Goal: Understand process/instructions

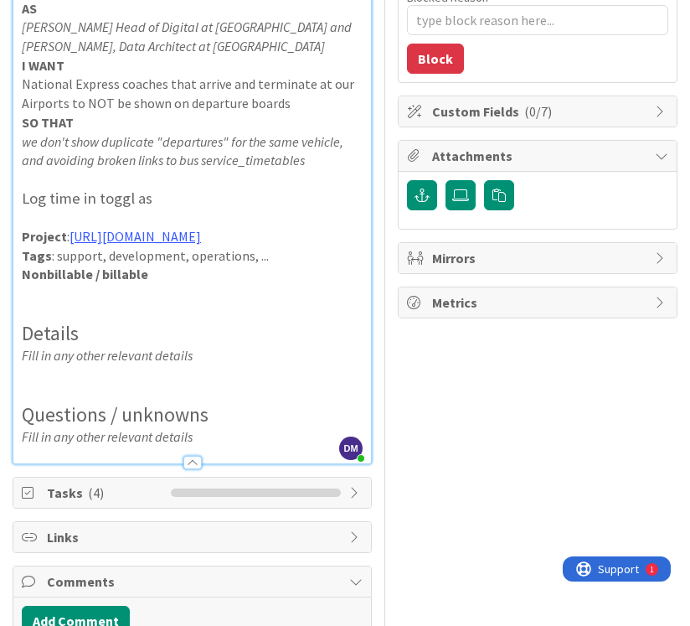
click at [231, 365] on p "Fill in any other relevant details" at bounding box center [192, 355] width 341 height 19
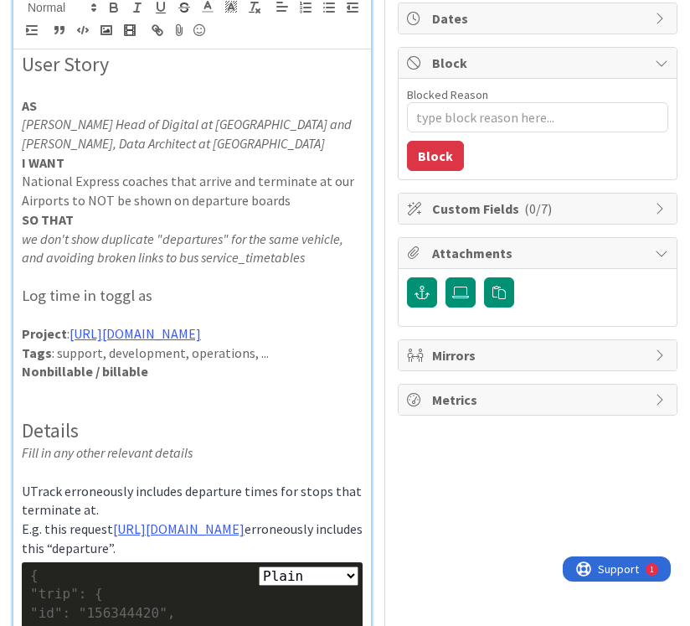
scroll to position [4447, 0]
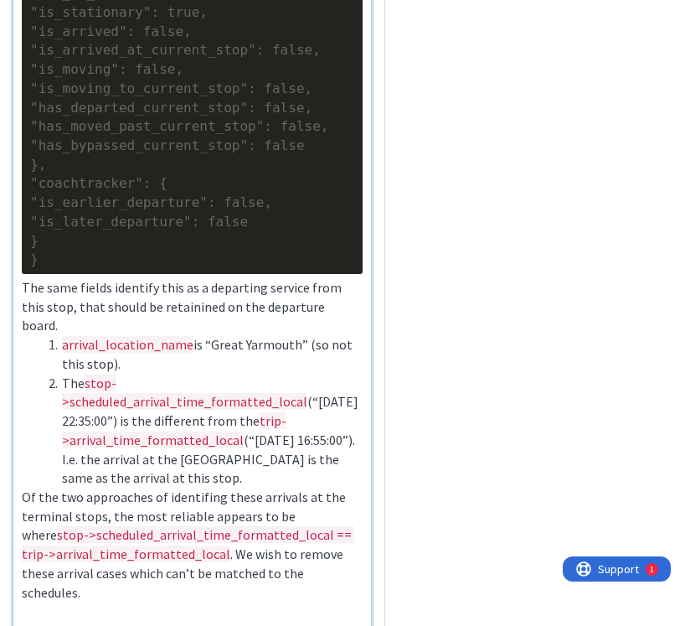
type textarea "x"
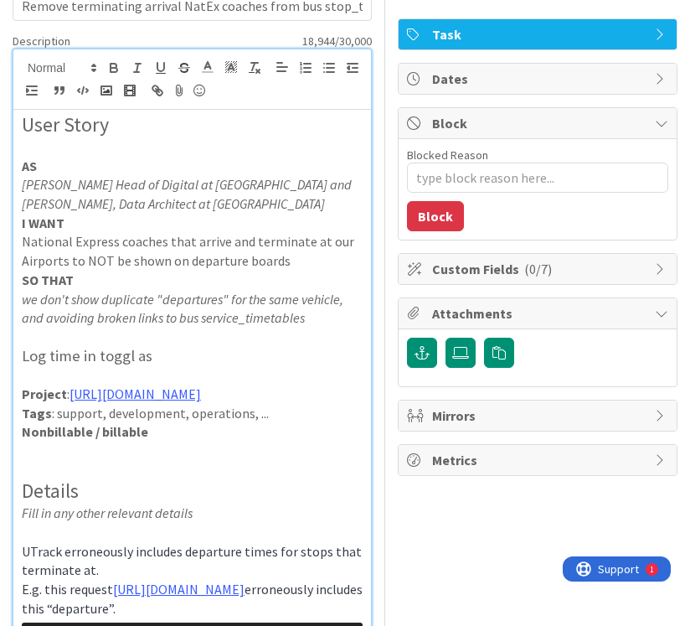
scroll to position [85, 0]
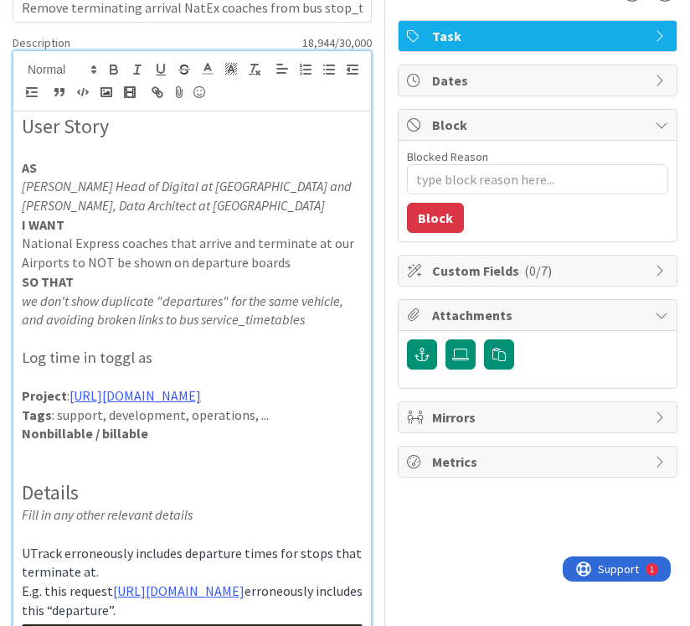
click at [199, 524] on p "Fill in any other relevant details" at bounding box center [192, 514] width 341 height 19
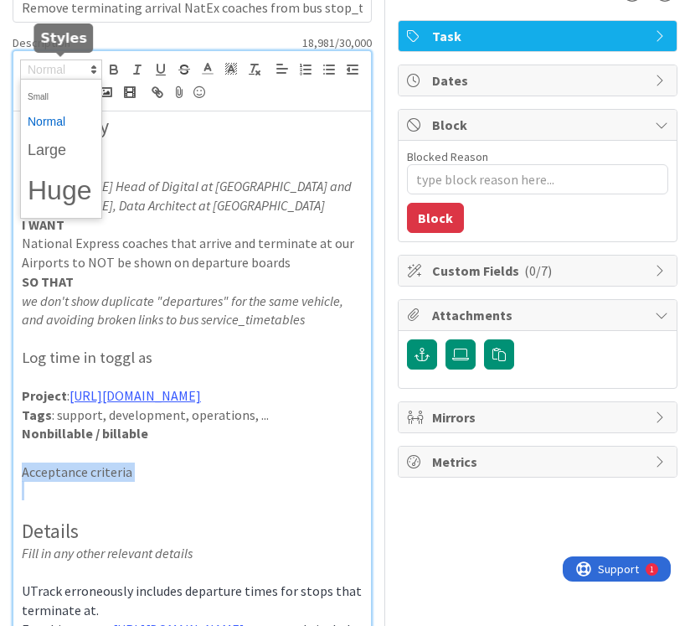
click at [87, 67] on icon at bounding box center [93, 69] width 15 height 15
click at [59, 144] on span at bounding box center [61, 150] width 67 height 31
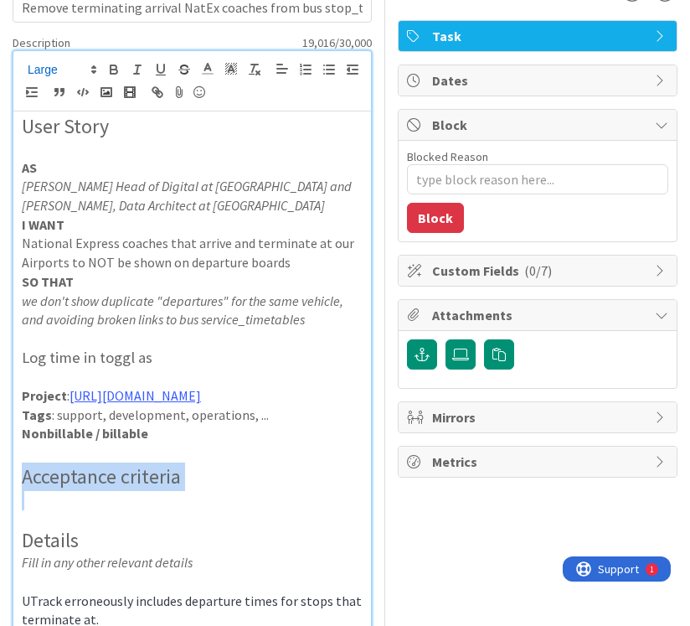
click at [106, 510] on p at bounding box center [192, 500] width 341 height 19
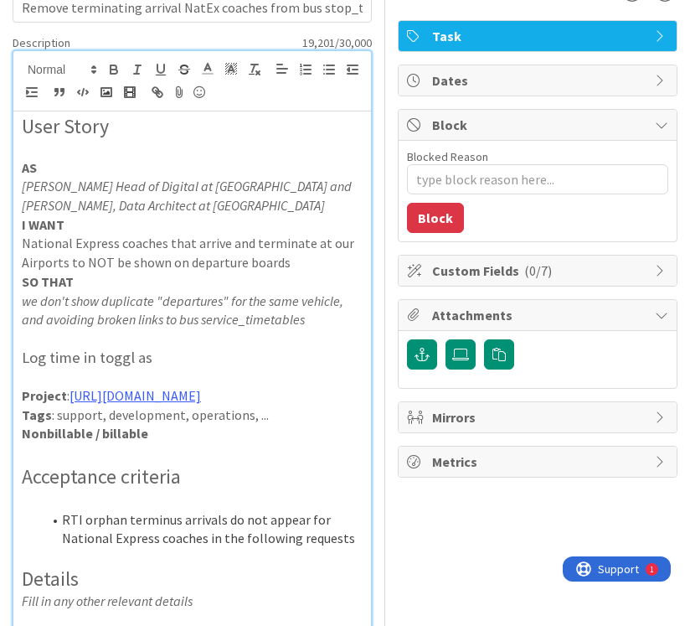
click at [220, 536] on li "RTI orphan terminus arrivals do not appear for National Express coaches in the …" at bounding box center [202, 529] width 321 height 38
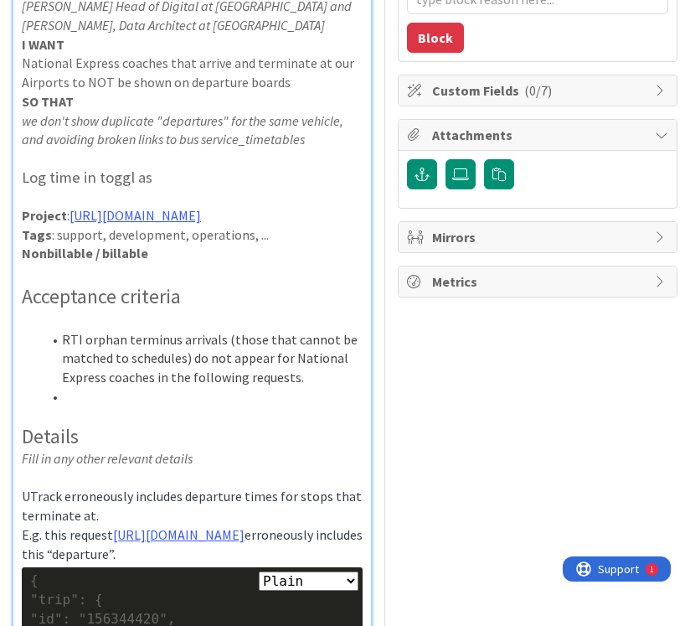
scroll to position [313, 0]
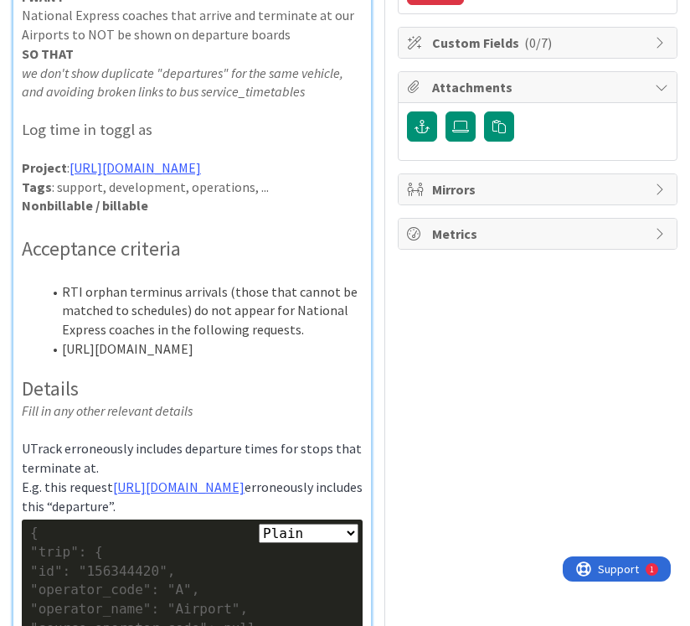
click at [64, 358] on li "[URL][DOMAIN_NAME]" at bounding box center [202, 348] width 321 height 19
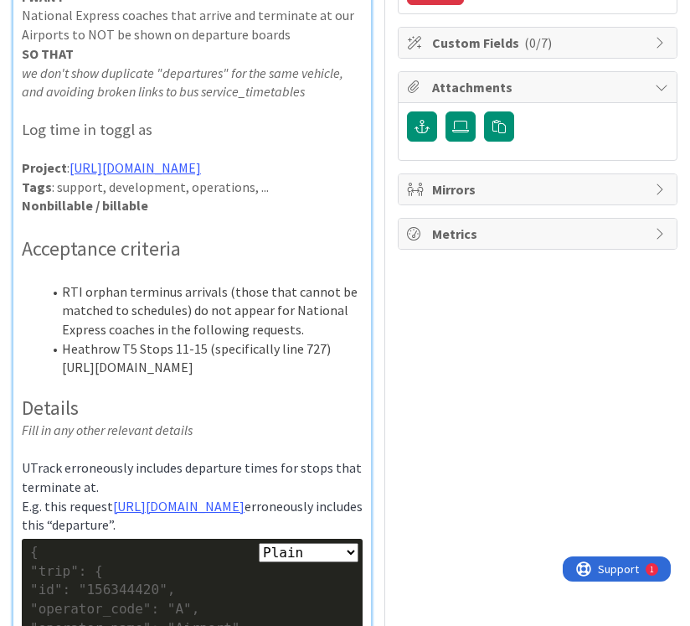
click at [61, 368] on li "Heathrow T5 Stops 11-15 (specifically line 727) [URL][DOMAIN_NAME]" at bounding box center [202, 358] width 321 height 38
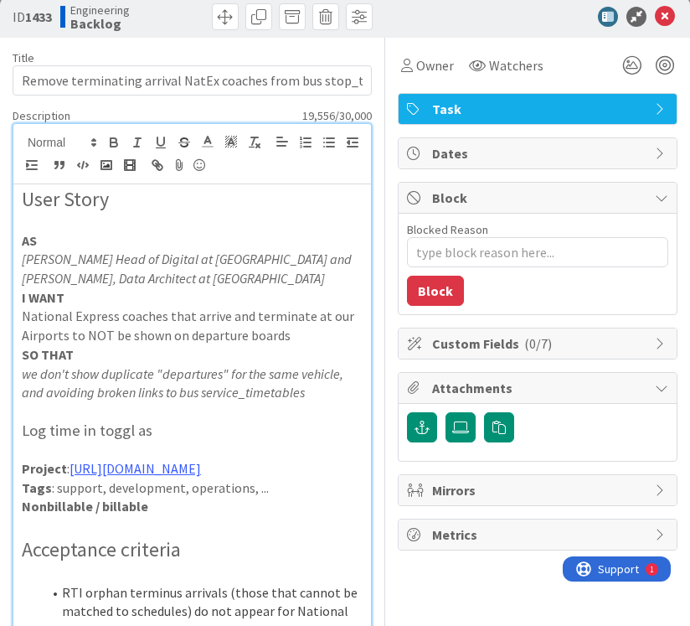
scroll to position [12, 0]
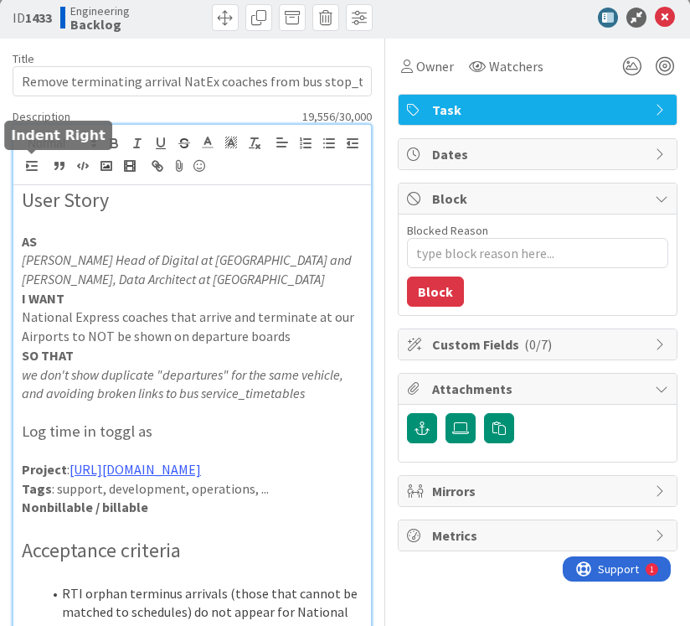
click at [30, 162] on line "button" at bounding box center [32, 162] width 10 height 0
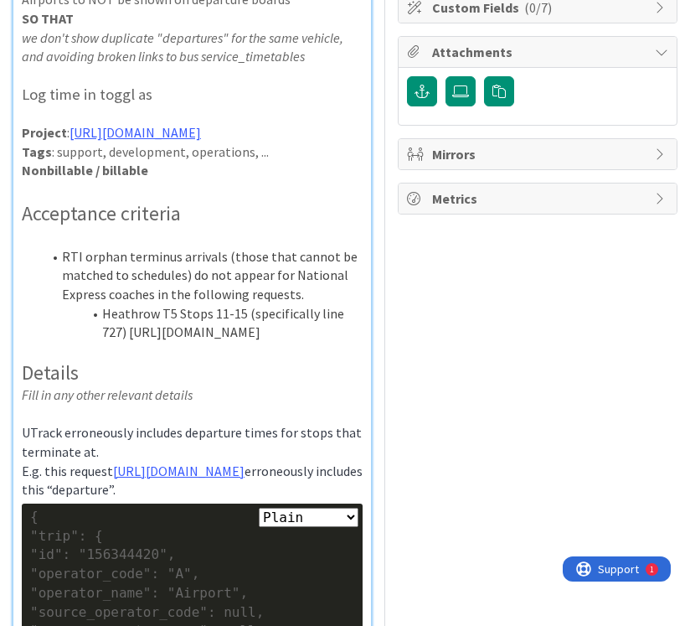
scroll to position [361, 0]
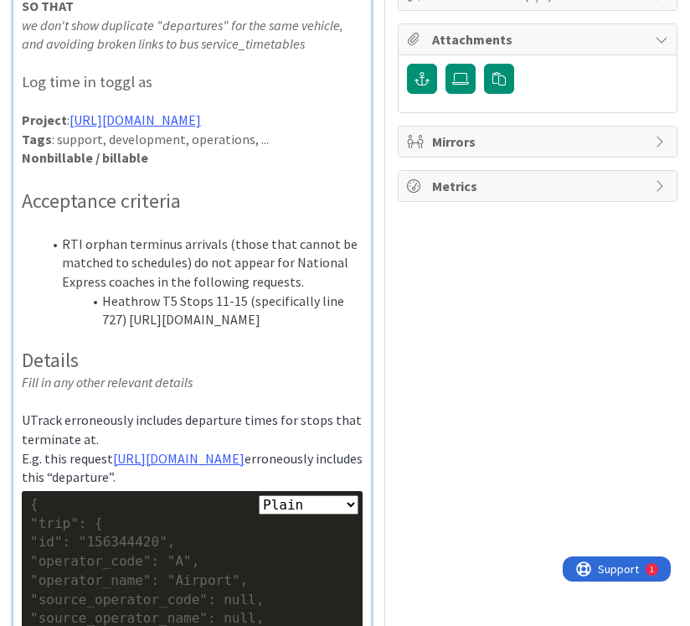
click at [317, 329] on li "Heathrow T5 Stops 11-15 (specifically line 727) [URL][DOMAIN_NAME]" at bounding box center [202, 310] width 321 height 38
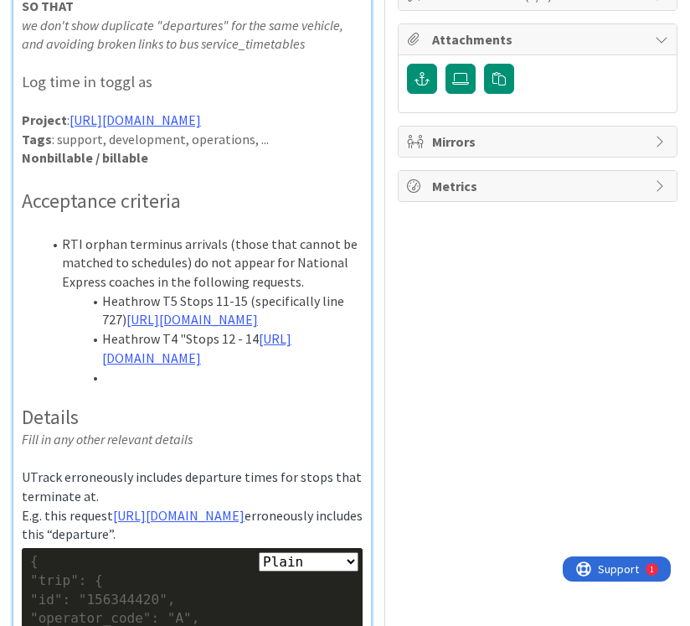
click at [181, 367] on li "Heathrow T4 "Stops 12 - 14 [URL][DOMAIN_NAME]" at bounding box center [202, 348] width 321 height 38
drag, startPoint x: 242, startPoint y: 317, endPoint x: 372, endPoint y: 319, distance: 129.8
copy li "(specifically line 727)"
click at [282, 367] on li "Heathrow T4 Stops 12 - 14 [URL][DOMAIN_NAME]" at bounding box center [202, 348] width 321 height 38
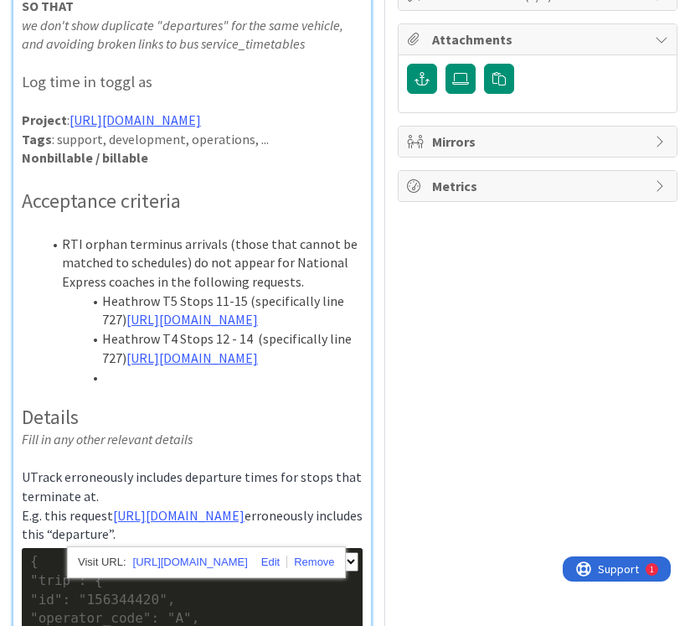
click at [107, 367] on li "Heathrow T4 Stops 12 - 14 (specifically line 727) [URL][DOMAIN_NAME]" at bounding box center [202, 348] width 321 height 38
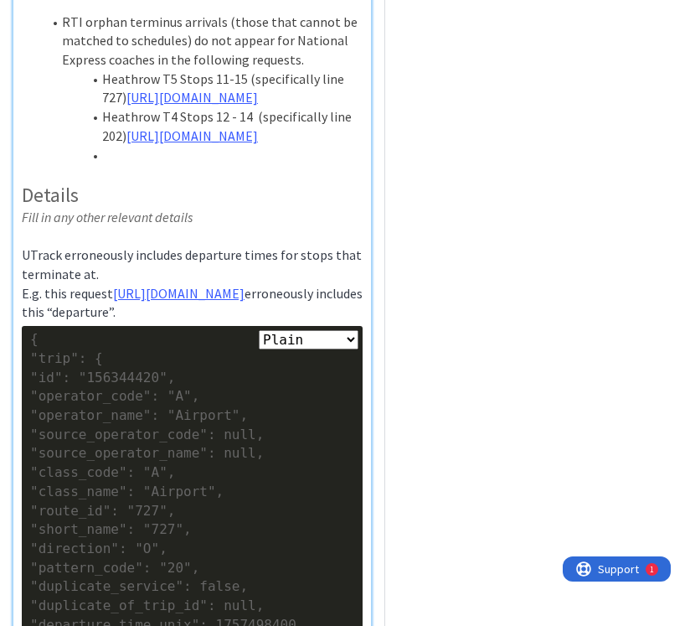
scroll to position [614, 0]
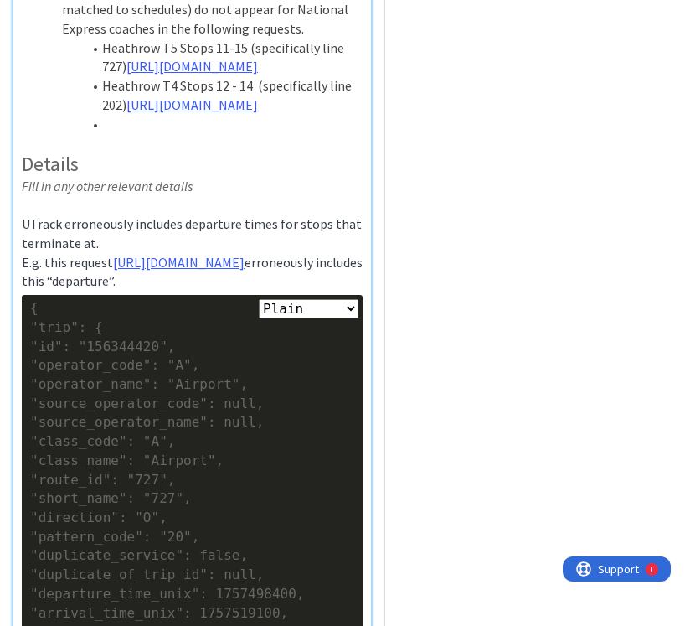
click at [209, 134] on li at bounding box center [202, 124] width 321 height 19
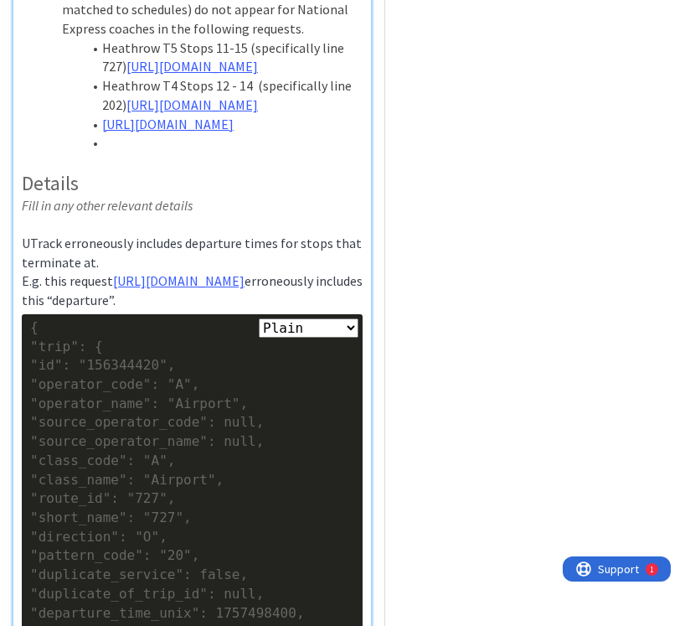
click at [100, 134] on li "[URL][DOMAIN_NAME]" at bounding box center [202, 124] width 321 height 19
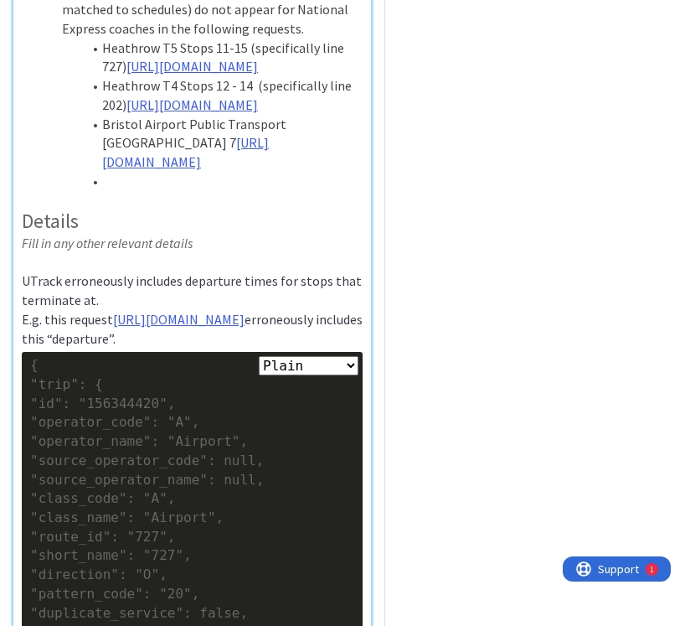
drag, startPoint x: 253, startPoint y: 178, endPoint x: 253, endPoint y: 191, distance: 12.6
click at [253, 114] on li "Heathrow T4 Stops 12 - 14 (specifically line 202) [URL][DOMAIN_NAME]" at bounding box center [202, 95] width 321 height 38
copy li "(specifically line 202)"
click at [197, 172] on li "Bristol Airport Public Transport Interchange Bay 7 [URL][DOMAIN_NAME]" at bounding box center [202, 143] width 321 height 57
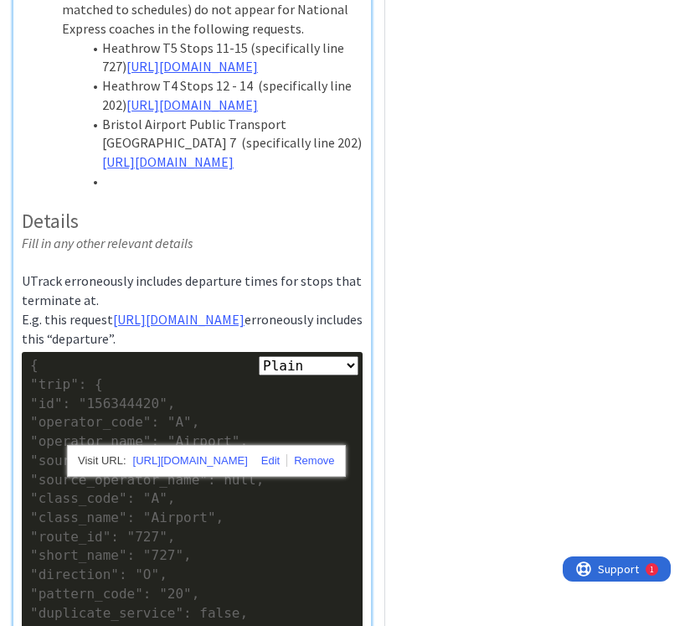
click at [237, 172] on li "Bristol Airport Public Transport Interchange Bay 7 (specifically line 202) [URL…" at bounding box center [202, 143] width 321 height 57
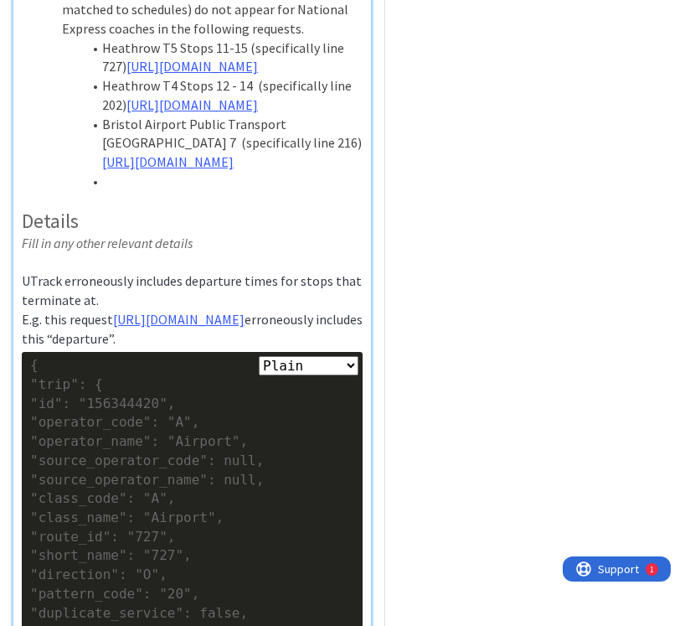
click at [144, 191] on li at bounding box center [202, 181] width 321 height 19
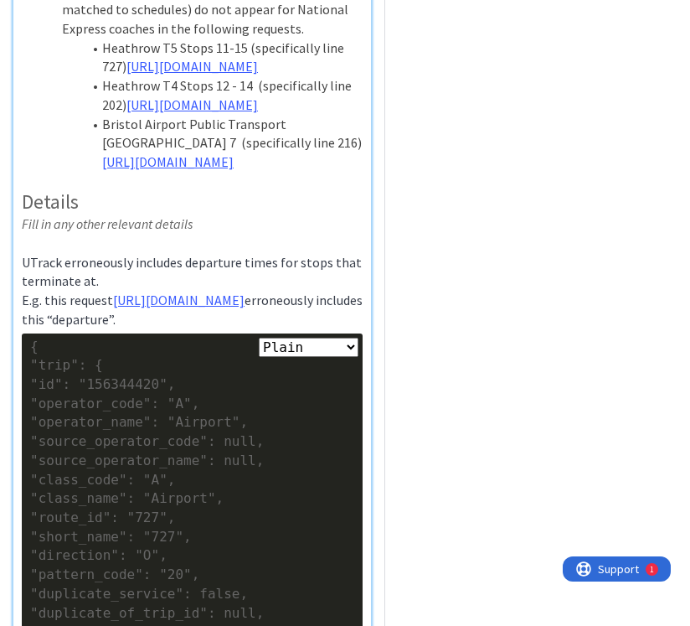
click at [53, 114] on li "Heathrow T4 Stops 12 - 14 (specifically line 202) [URL][DOMAIN_NAME]" at bounding box center [202, 95] width 321 height 38
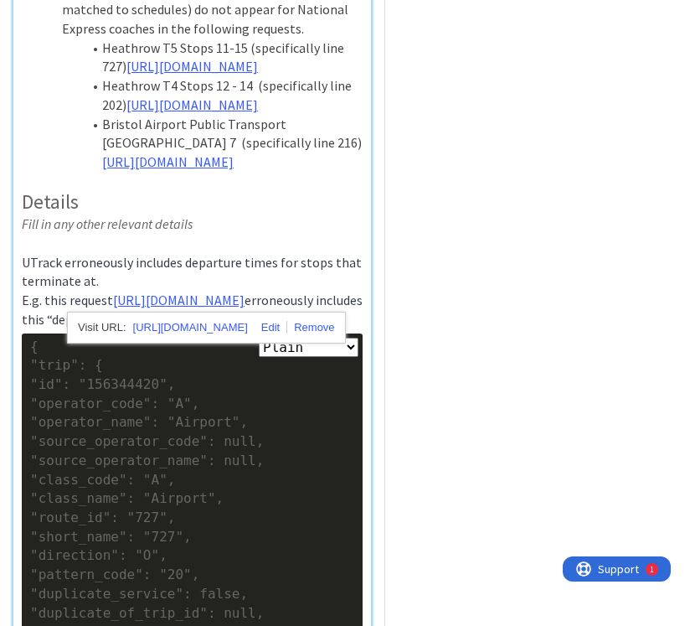
click at [53, 114] on li "Heathrow T4 Stops 12 - 14 (specifically line 202) [URL][DOMAIN_NAME]" at bounding box center [202, 95] width 321 height 38
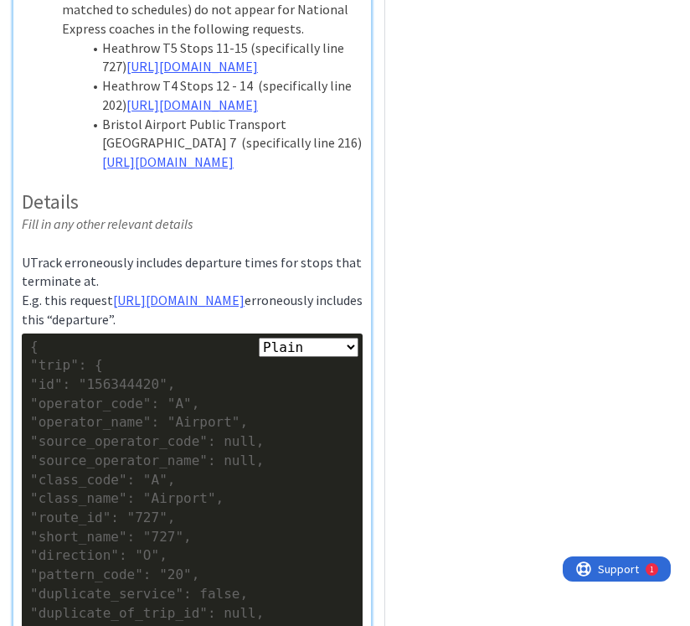
click at [142, 33] on li "RTI orphan terminus arrivals (those that cannot be matched to schedules) do not…" at bounding box center [202, 10] width 321 height 57
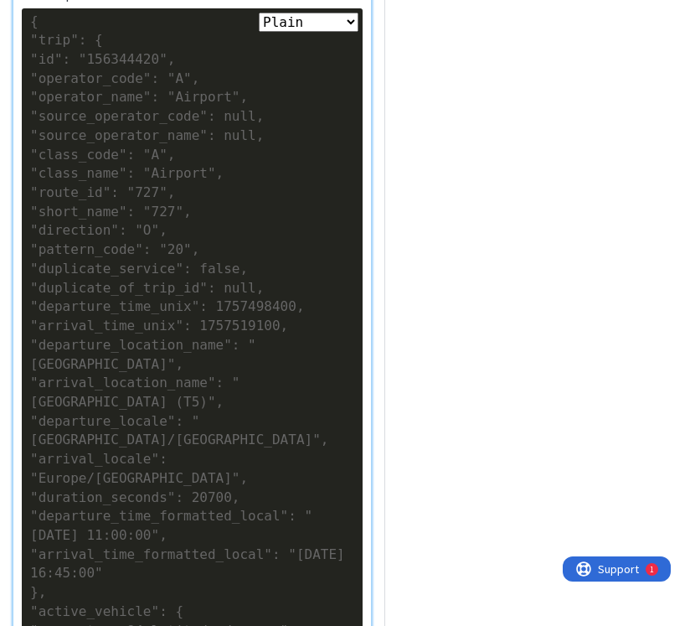
scroll to position [936, 0]
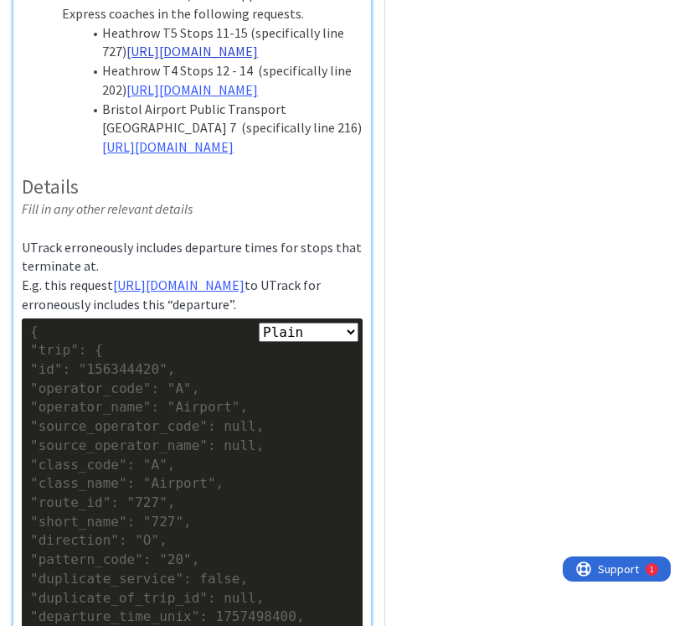
scroll to position [627, 0]
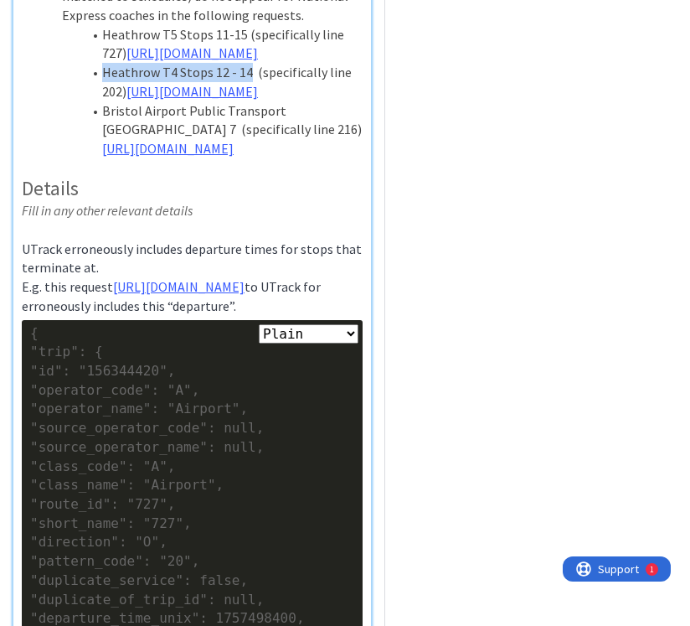
drag, startPoint x: 103, startPoint y: 165, endPoint x: 244, endPoint y: 167, distance: 140.7
click at [244, 100] on li "Heathrow T4 Stops 12 - 14 (specifically line 202) [URL][DOMAIN_NAME]" at bounding box center [202, 82] width 321 height 38
copy li "Heathrow T4 Stops 12 - 14"
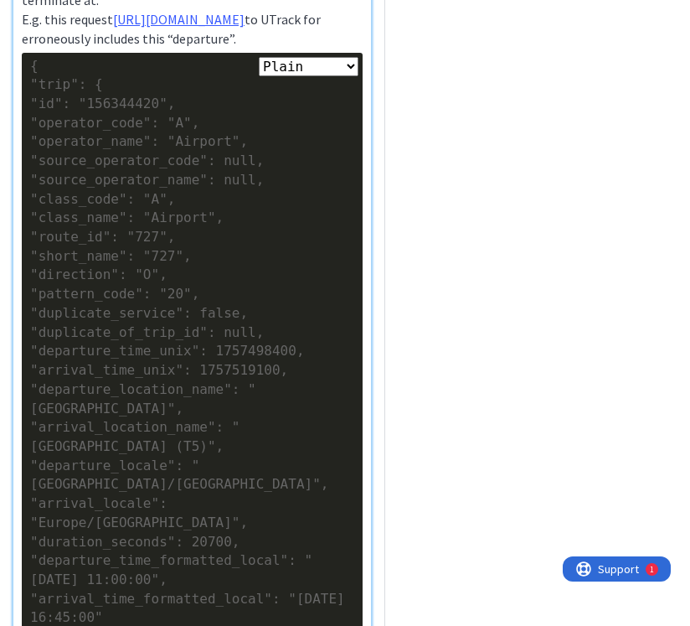
scroll to position [901, 0]
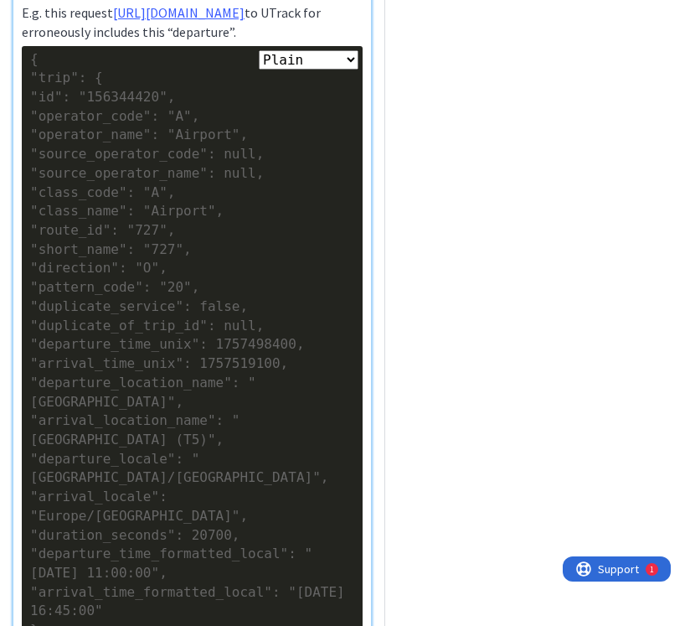
click at [62, 40] on span "to UTrack for erroneously includes this “departure”." at bounding box center [172, 22] width 301 height 36
click at [229, 40] on span "erroneously includes this “departure”." at bounding box center [223, 31] width 214 height 17
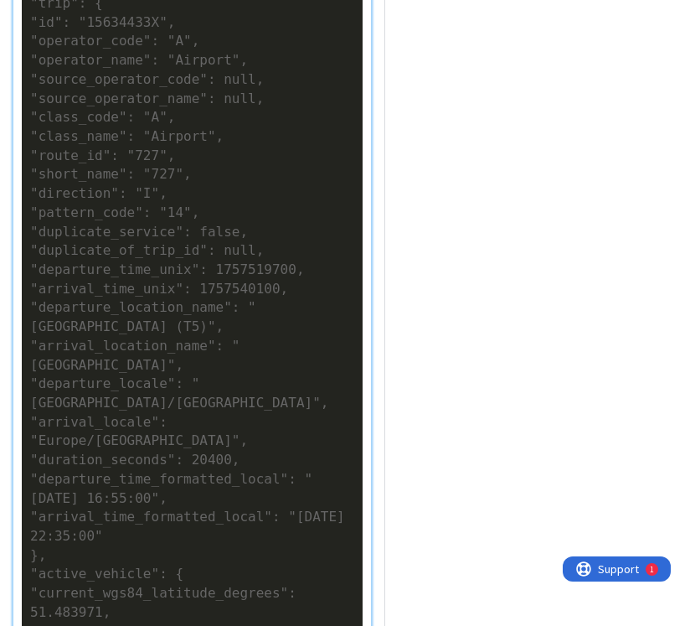
scroll to position [3045, 0]
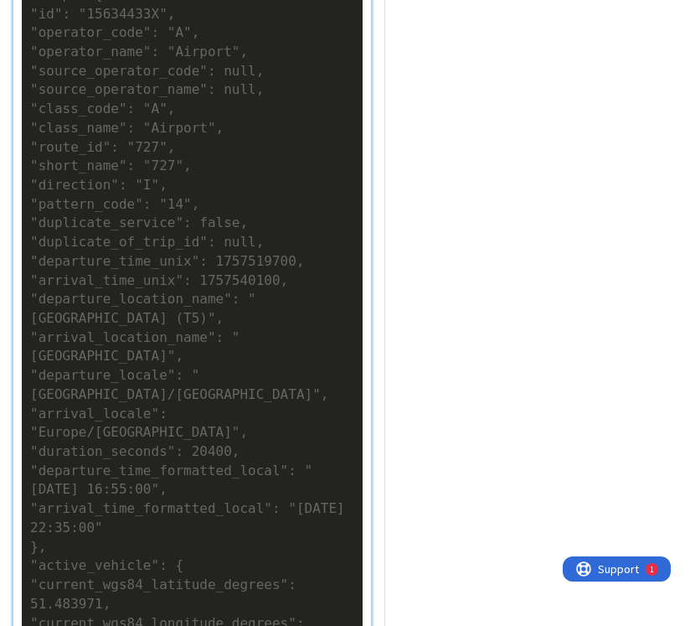
scroll to position [3186, 0]
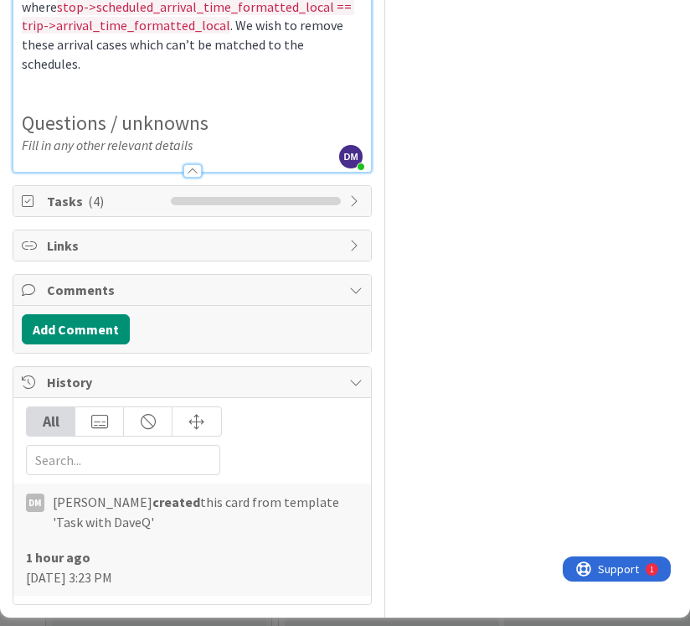
scroll to position [5273, 0]
click at [321, 34] on span "stop->scheduled_arrival_time_formatted_local == trip->arrival_time_formatted_lo…" at bounding box center [188, 16] width 332 height 36
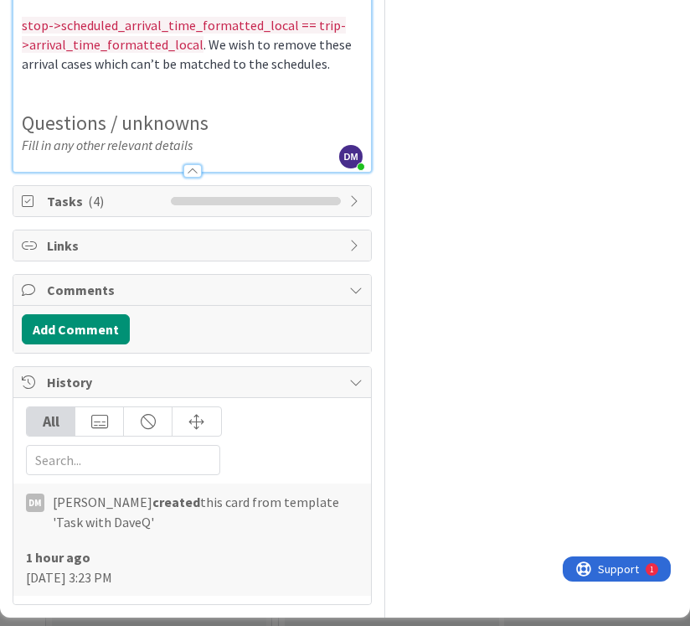
click at [199, 72] on span ". We wish to remove these arrival cases which can’t be matched to the schedules." at bounding box center [188, 54] width 332 height 36
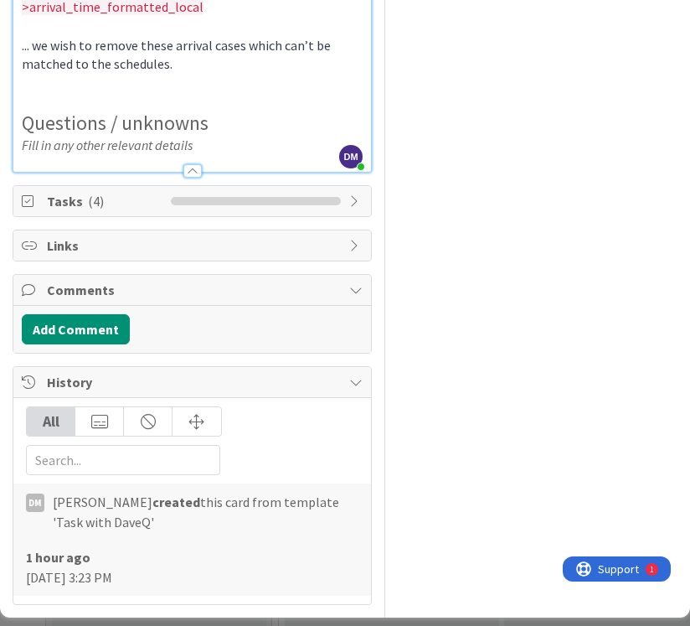
scroll to position [5416, 0]
click at [167, 112] on p at bounding box center [192, 102] width 341 height 19
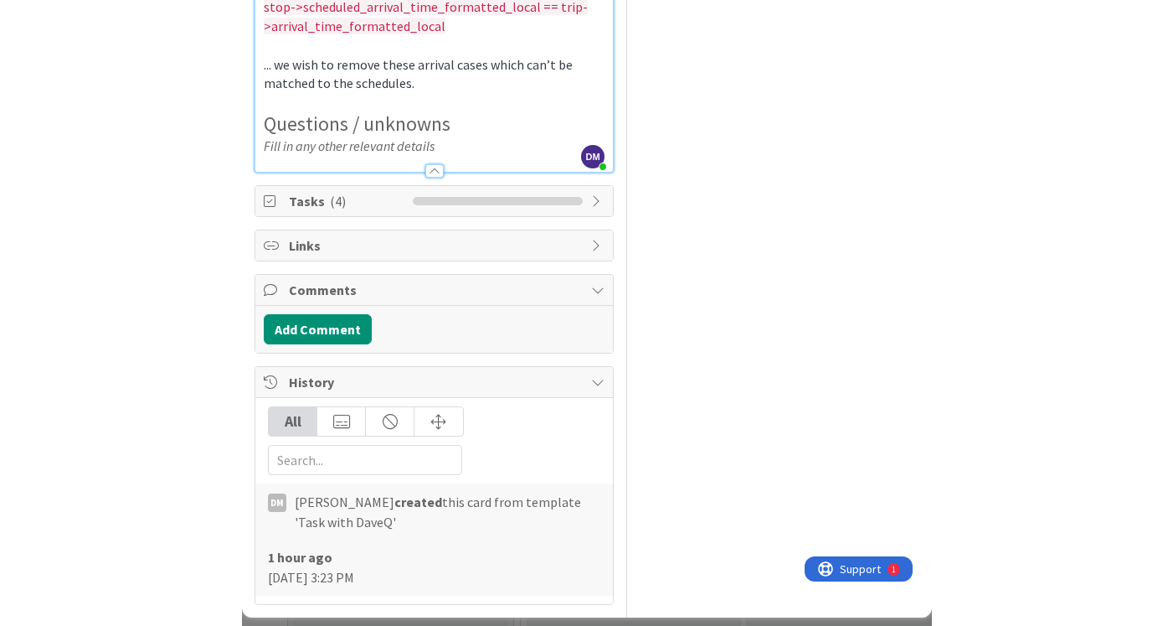
scroll to position [5509, 0]
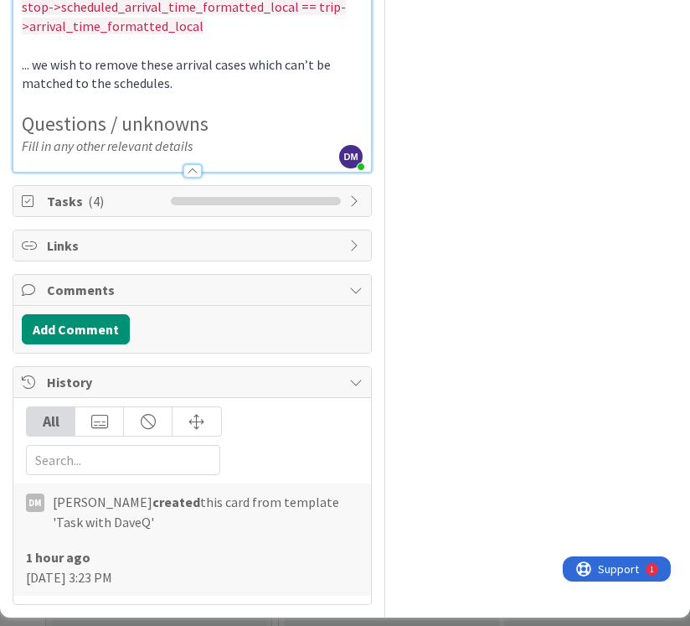
click at [161, 92] on span "... we wish to remove these arrival cases which can’t be matched to the schedul…" at bounding box center [177, 74] width 311 height 36
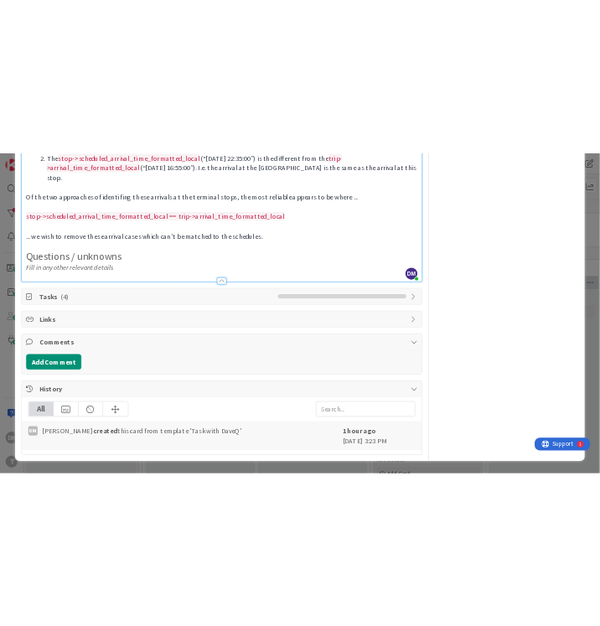
scroll to position [3914, 0]
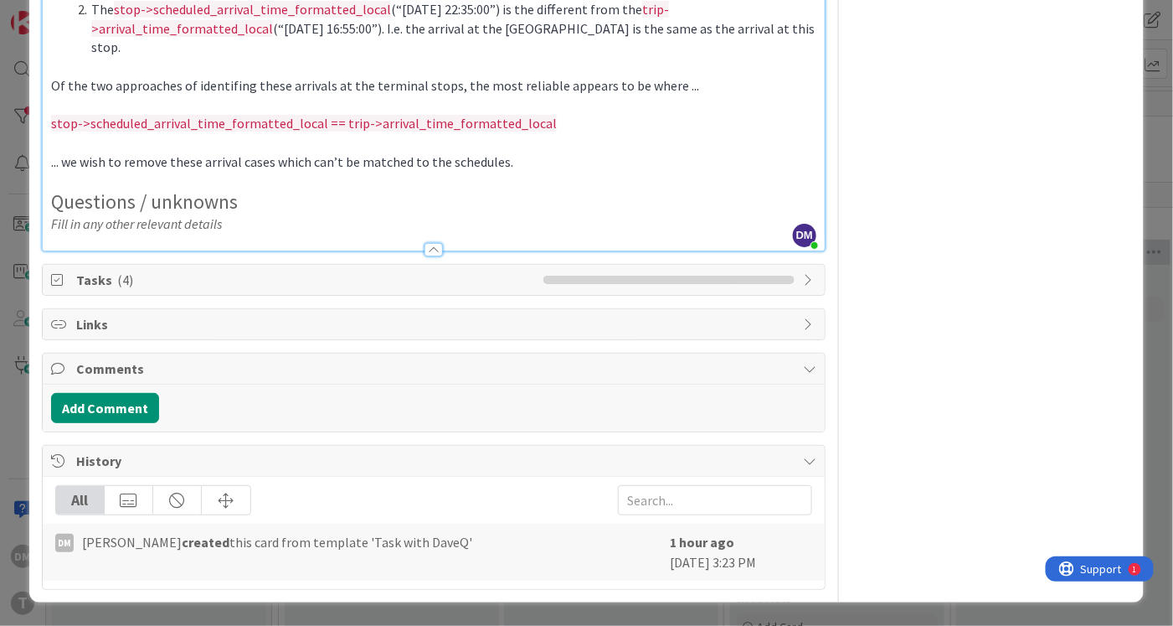
type textarea "x"
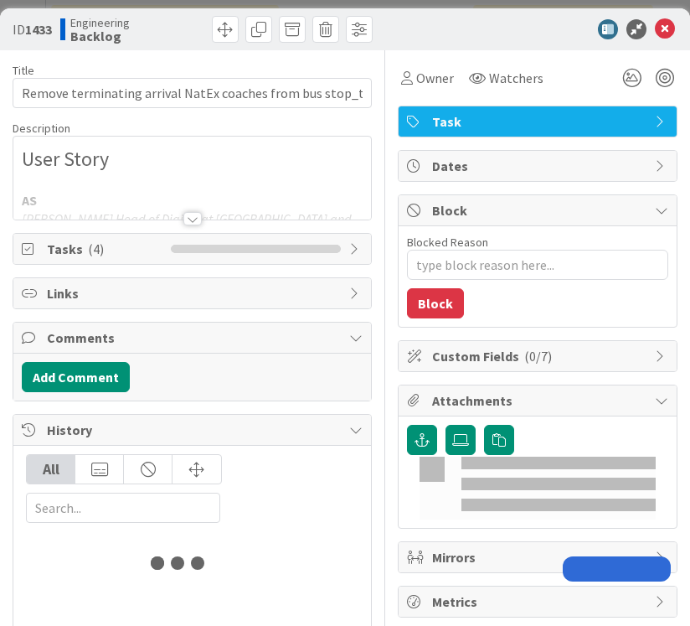
type input "nextbuses"
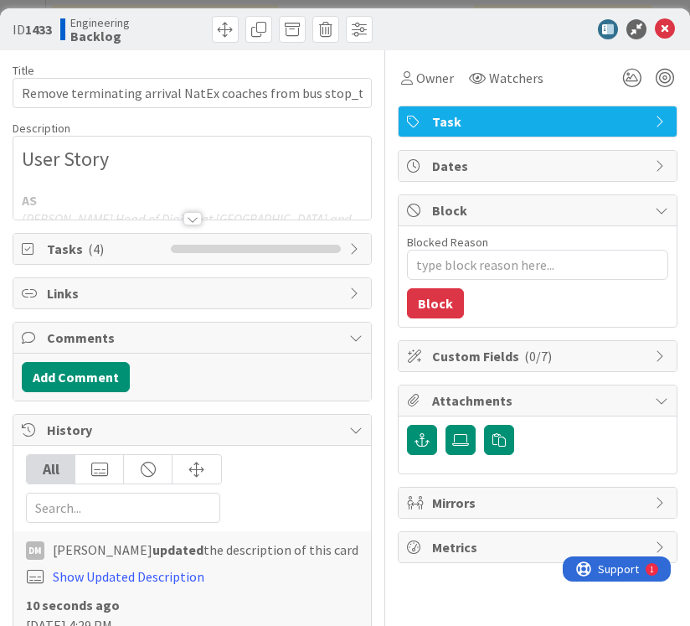
click at [193, 219] on div at bounding box center [192, 218] width 18 height 13
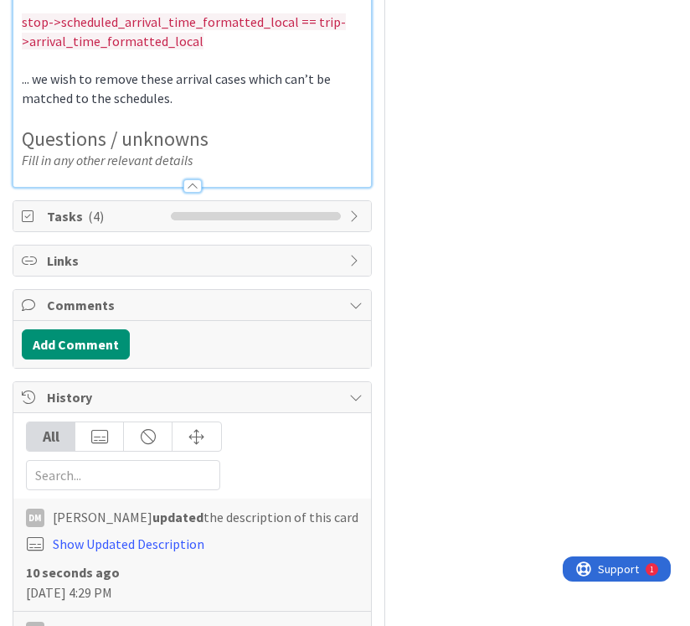
scroll to position [5248, 0]
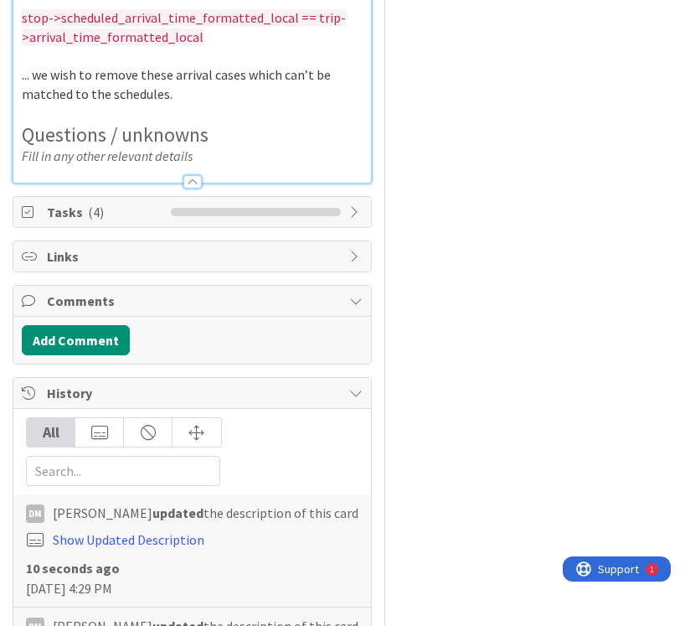
click at [164, 123] on p at bounding box center [192, 113] width 341 height 19
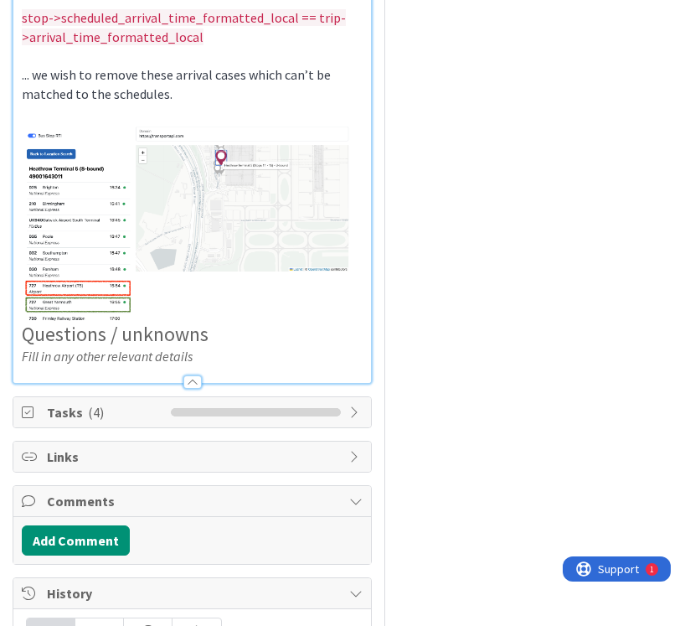
type textarea "x"
click at [227, 103] on p "... we wish to remove these arrival cases which can’t be matched to the schedul…" at bounding box center [192, 84] width 341 height 38
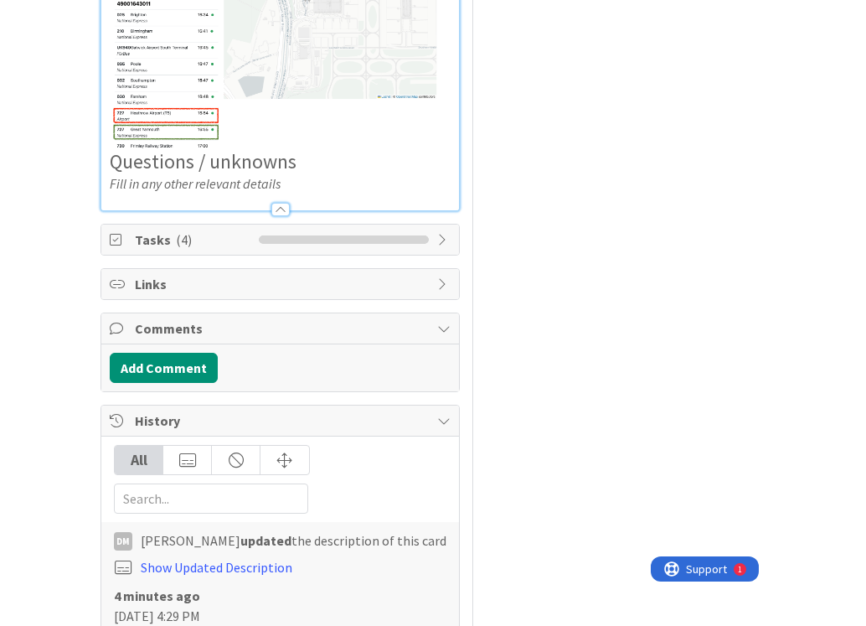
scroll to position [5482, 0]
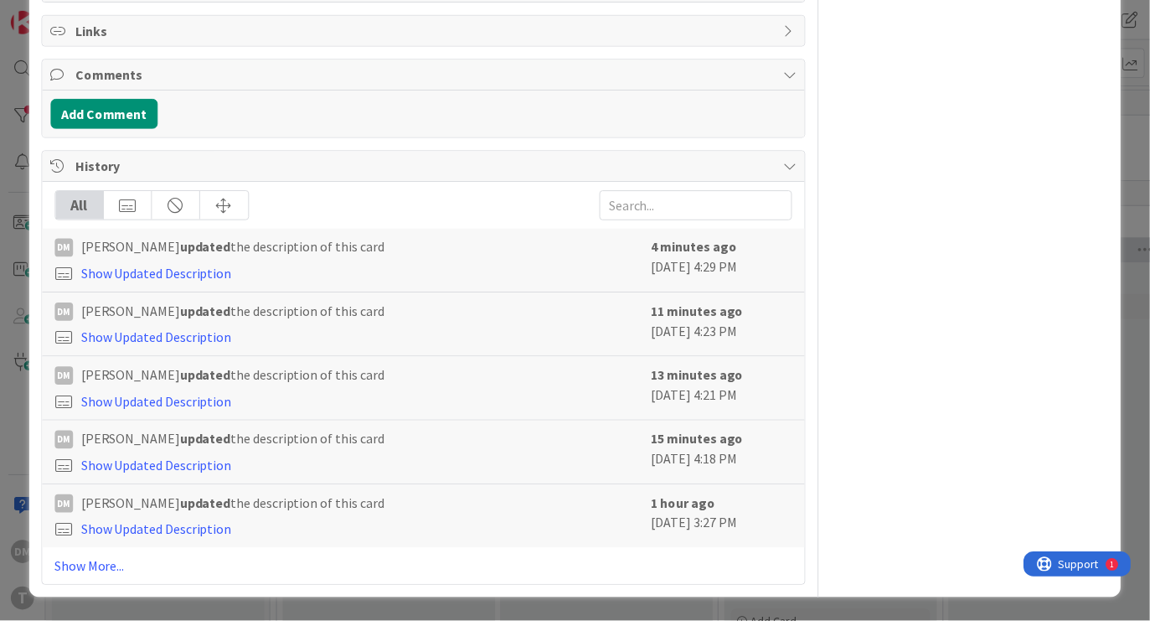
type textarea "x"
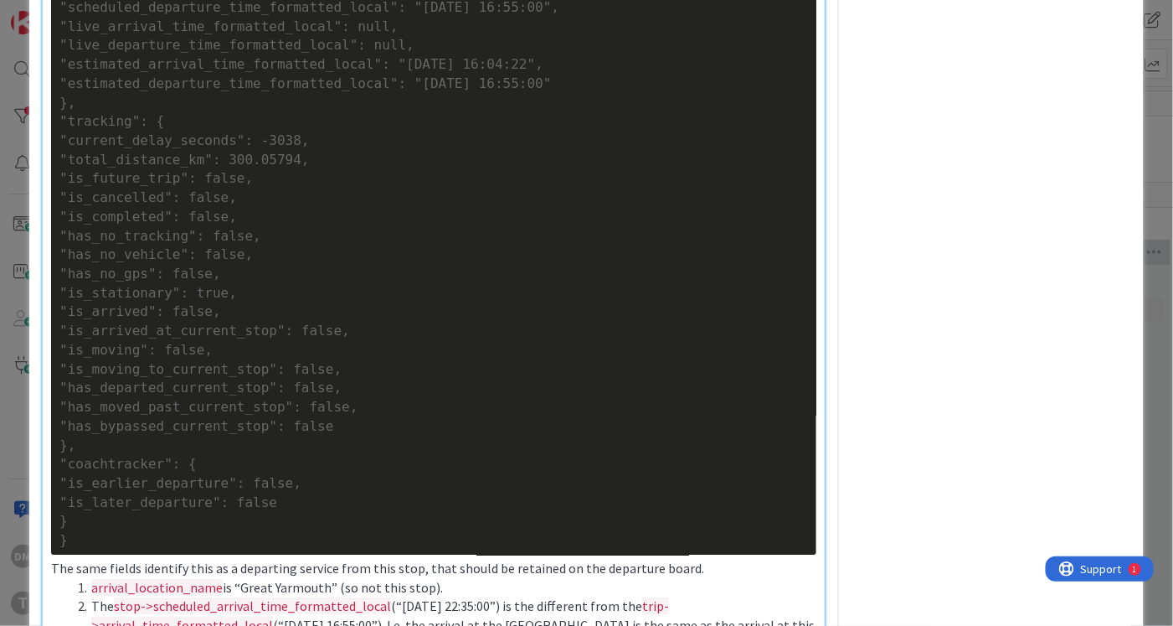
scroll to position [3298, 0]
